Goal: Information Seeking & Learning: Understand process/instructions

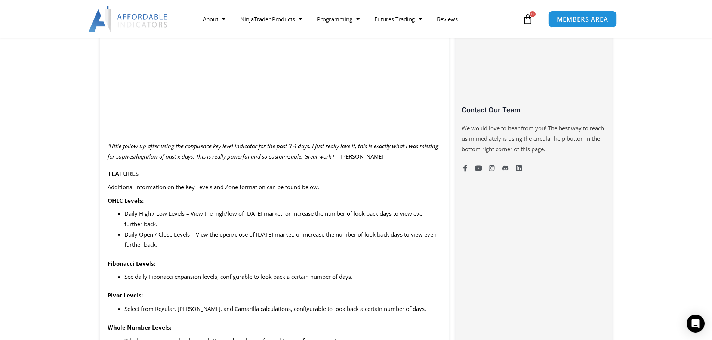
scroll to position [374, 0]
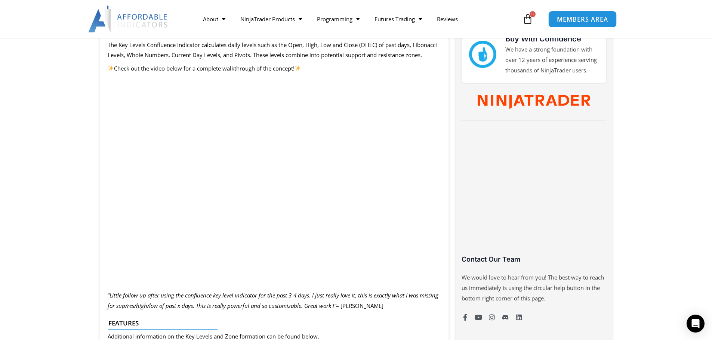
click at [294, 21] on span "MEMBERS AREA" at bounding box center [582, 19] width 51 height 6
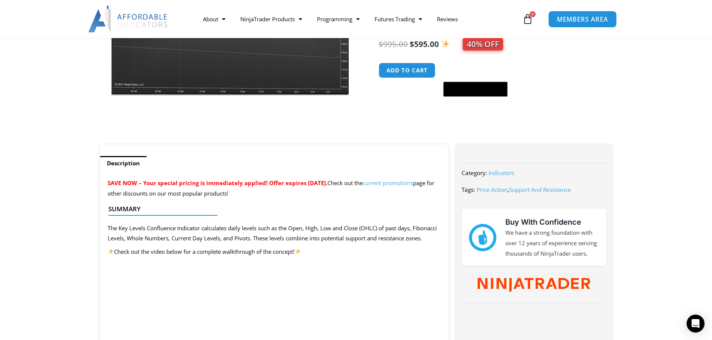
scroll to position [186, 0]
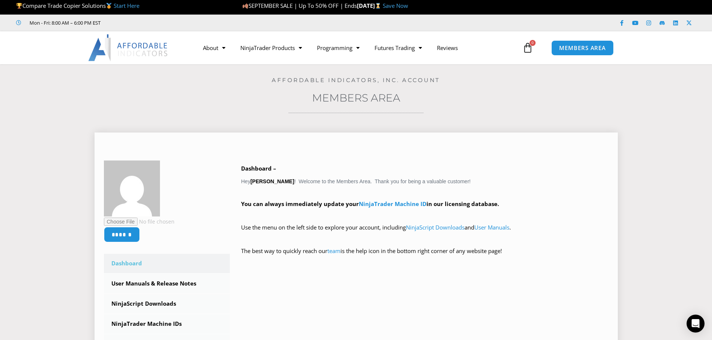
scroll to position [149, 0]
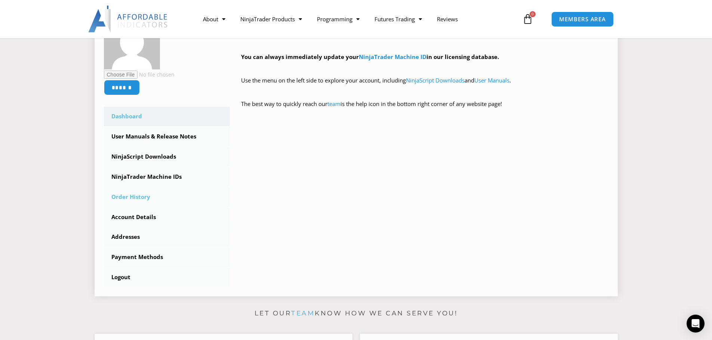
click at [144, 200] on link "Order History" at bounding box center [167, 197] width 126 height 19
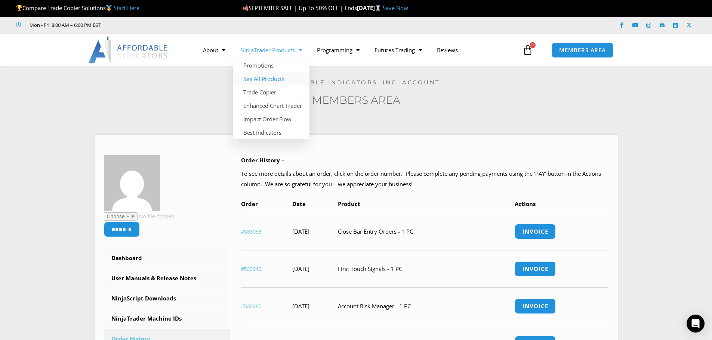
click at [267, 80] on link "See All Products" at bounding box center [271, 78] width 77 height 13
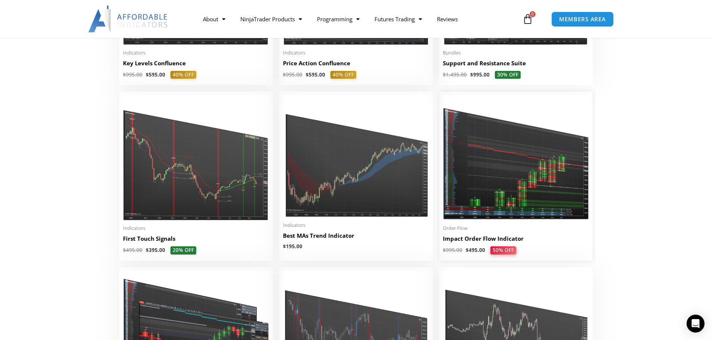
scroll to position [1233, 0]
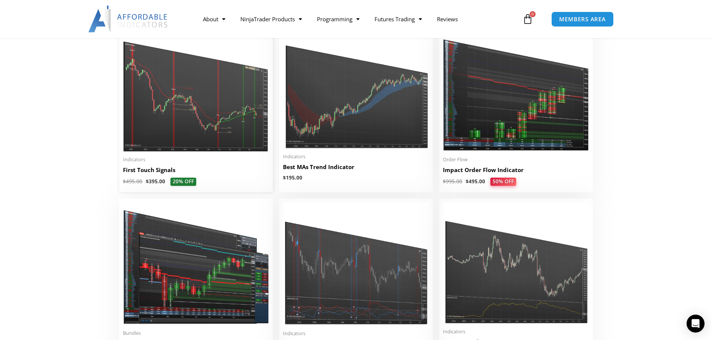
click at [187, 139] on img at bounding box center [196, 90] width 146 height 126
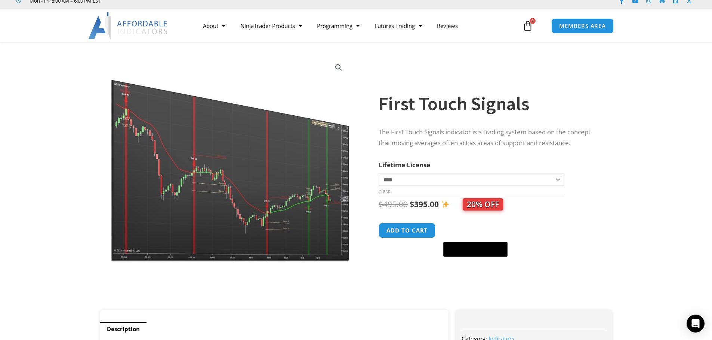
scroll to position [75, 0]
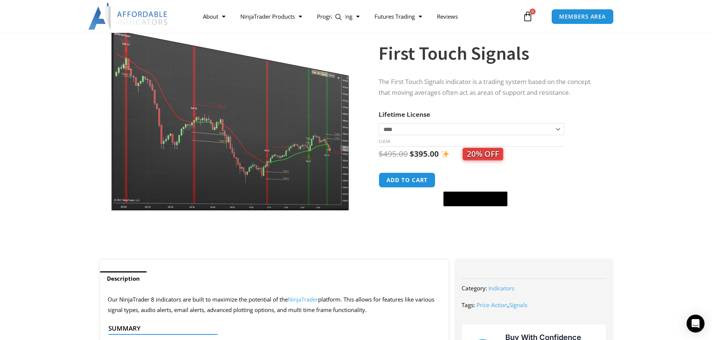
click at [212, 189] on img at bounding box center [231, 108] width 240 height 207
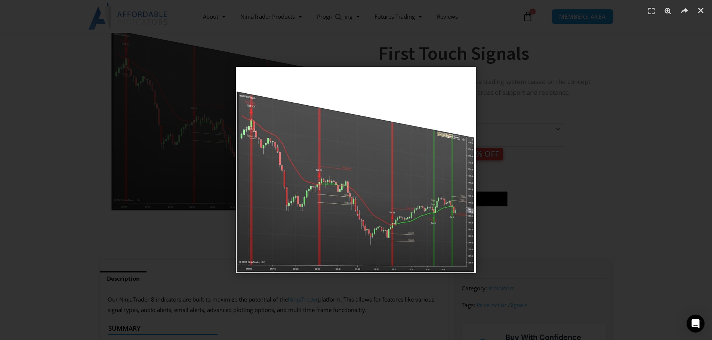
click at [522, 187] on div "1 / 1" at bounding box center [355, 170] width 659 height 288
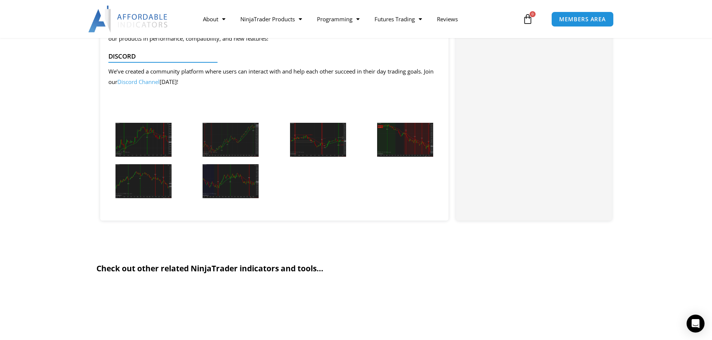
scroll to position [822, 0]
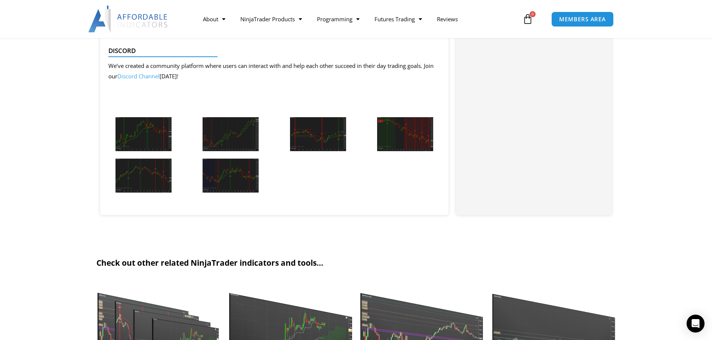
click at [154, 140] on img at bounding box center [143, 134] width 56 height 34
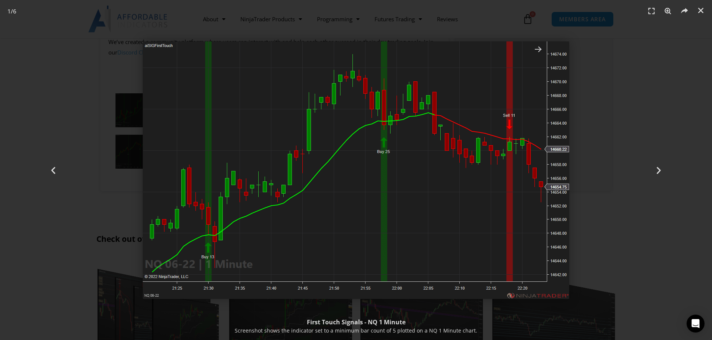
scroll to position [859, 0]
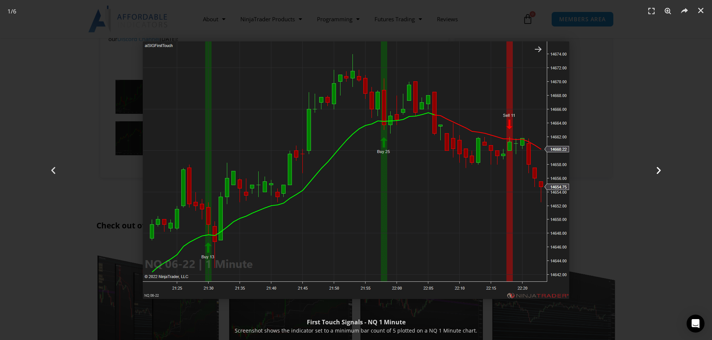
click at [649, 168] on div "Next" at bounding box center [658, 170] width 107 height 340
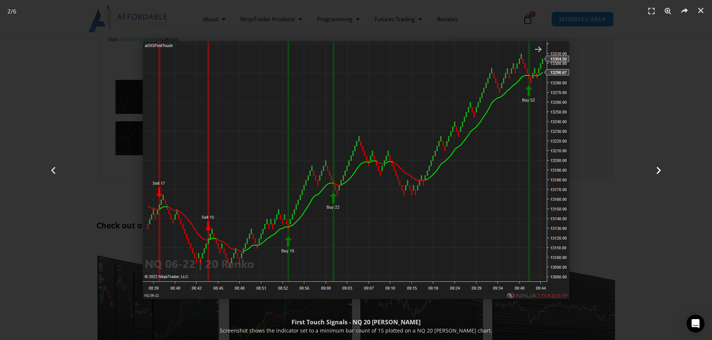
click at [646, 171] on div "Next" at bounding box center [658, 170] width 107 height 340
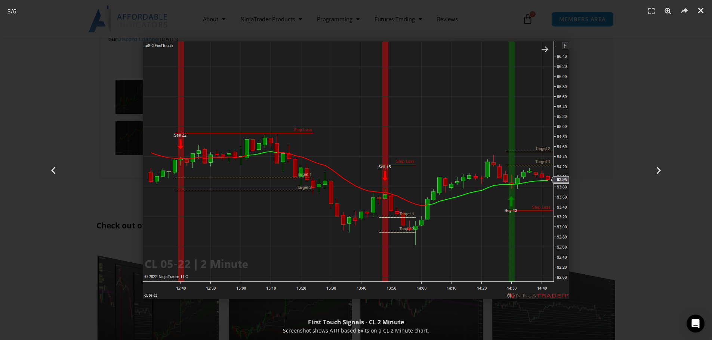
click at [699, 10] on icon "Close (Esc)" at bounding box center [700, 10] width 7 height 7
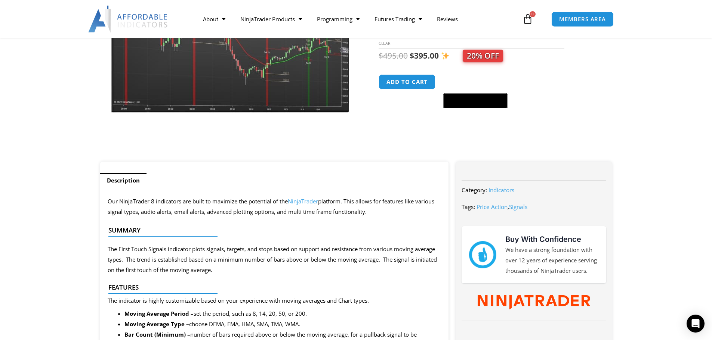
scroll to position [149, 0]
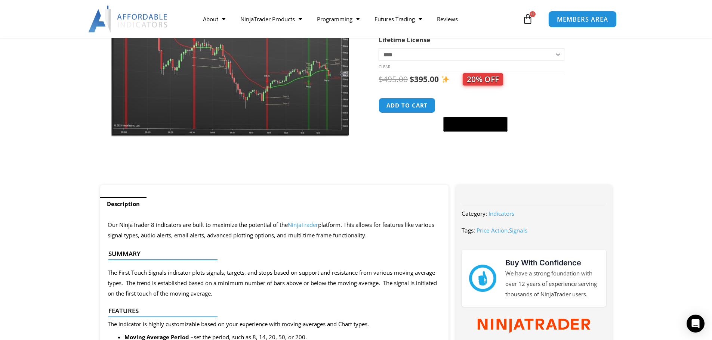
click at [572, 16] on span "MEMBERS AREA" at bounding box center [582, 19] width 51 height 6
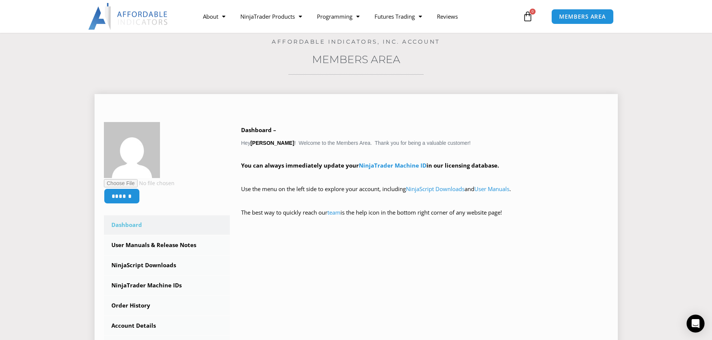
scroll to position [149, 0]
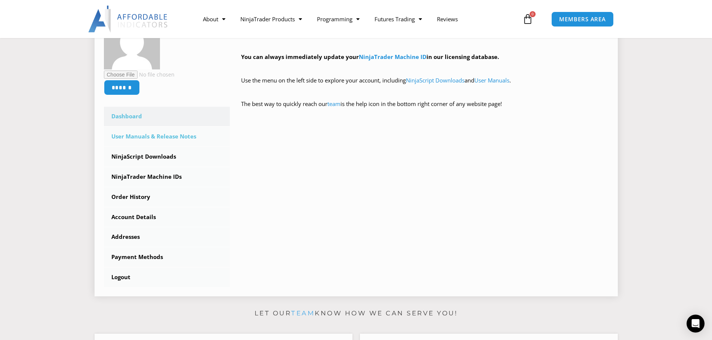
click at [172, 138] on link "User Manuals & Release Notes" at bounding box center [167, 136] width 126 height 19
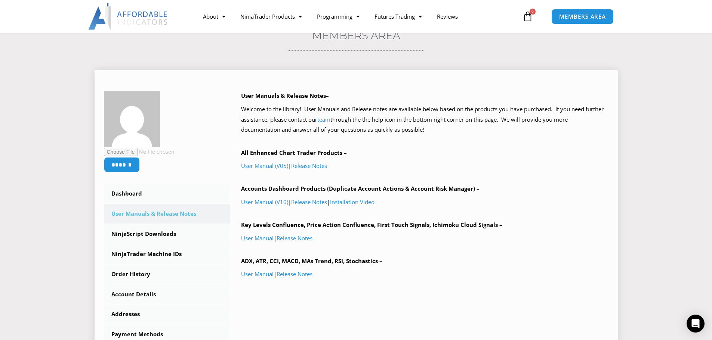
scroll to position [75, 0]
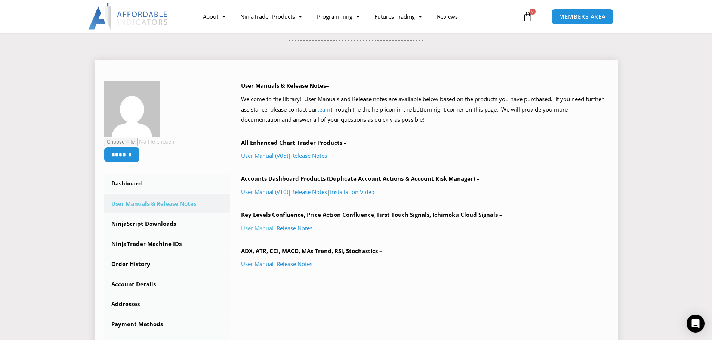
click at [265, 229] on link "User Manual" at bounding box center [257, 228] width 33 height 7
